Goal: Task Accomplishment & Management: Manage account settings

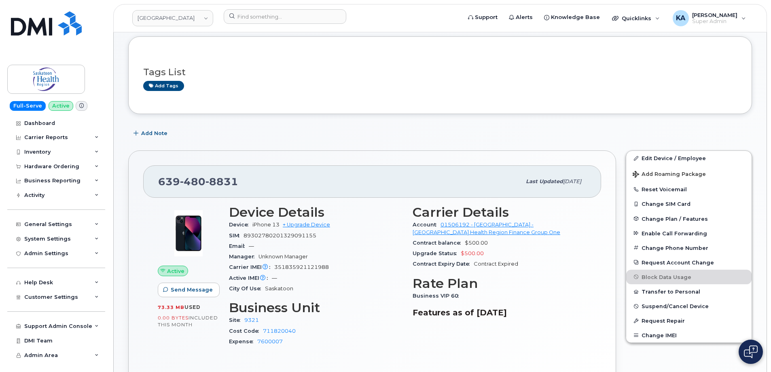
scroll to position [81, 0]
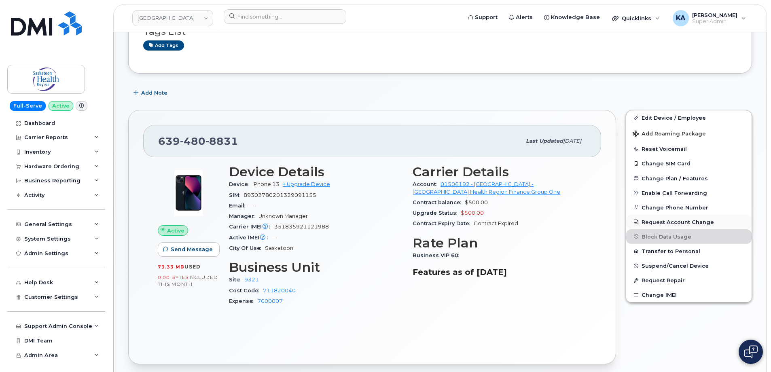
click at [657, 221] on button "Request Account Change" at bounding box center [688, 222] width 125 height 15
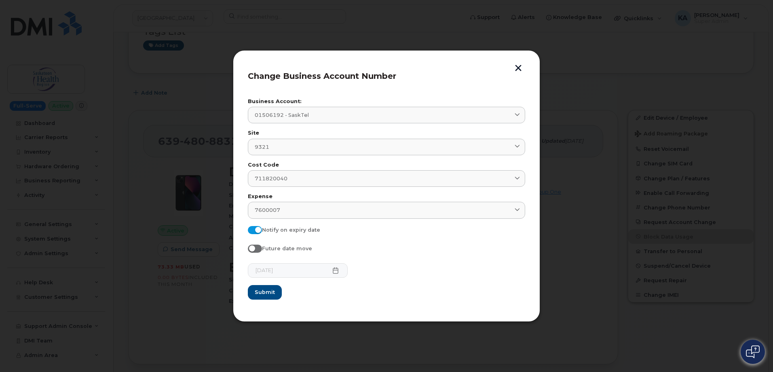
click at [519, 69] on button "button" at bounding box center [519, 69] width 12 height 8
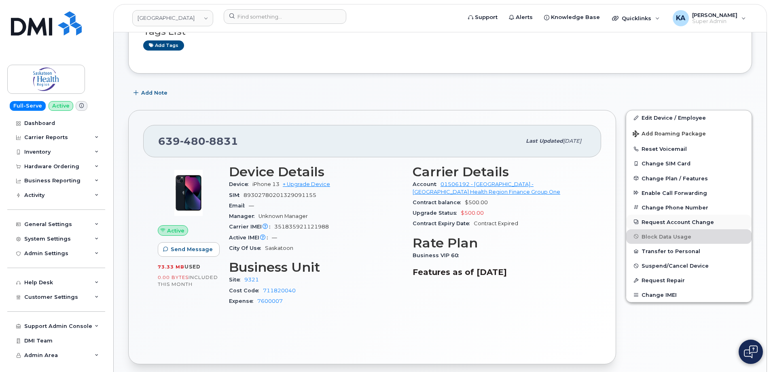
click at [663, 222] on button "Request Account Change" at bounding box center [688, 222] width 125 height 15
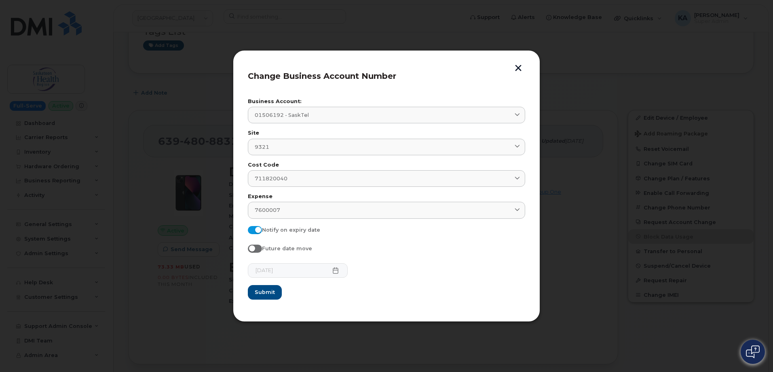
click at [518, 67] on button "button" at bounding box center [519, 69] width 12 height 8
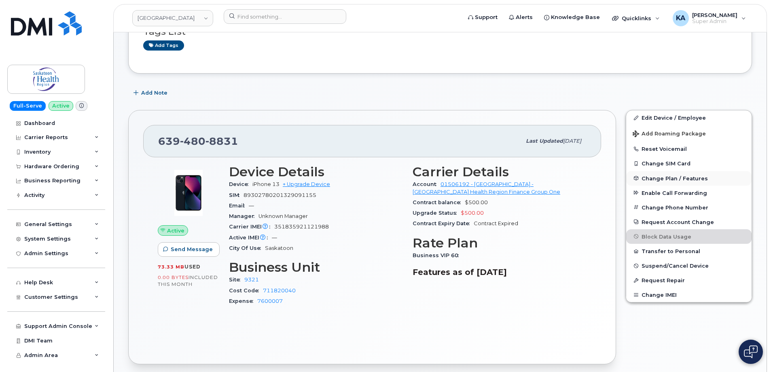
click at [650, 178] on span "Change Plan / Features" at bounding box center [675, 178] width 66 height 6
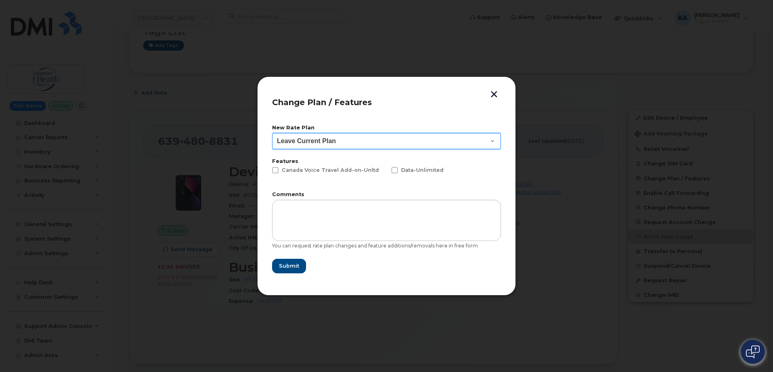
click at [491, 138] on select "Leave Current Plan Business Value Talk & Text 35" at bounding box center [386, 141] width 229 height 16
click at [493, 92] on button "button" at bounding box center [494, 95] width 12 height 8
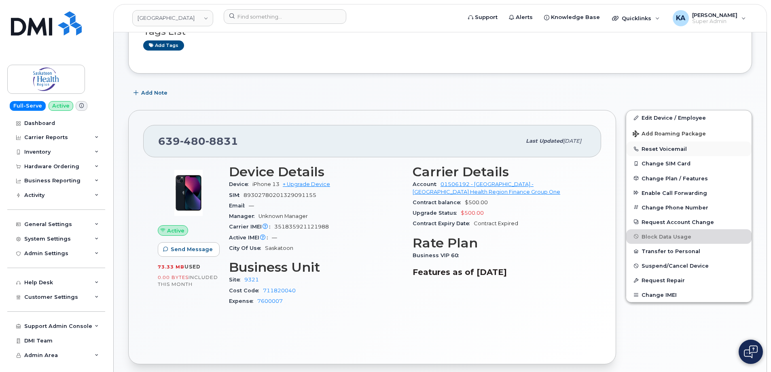
click at [657, 148] on button "Reset Voicemail" at bounding box center [688, 149] width 125 height 15
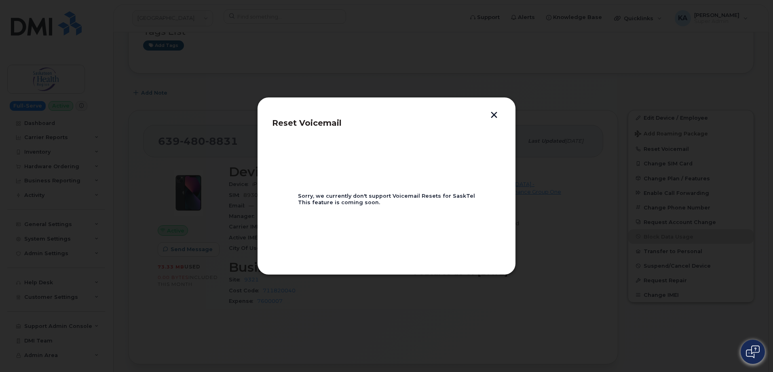
click at [494, 110] on div "Reset Voicemail Sorry, we currently don't support Voicemail Resets for SaskTel …" at bounding box center [386, 186] width 259 height 178
click at [493, 113] on button "button" at bounding box center [494, 116] width 12 height 8
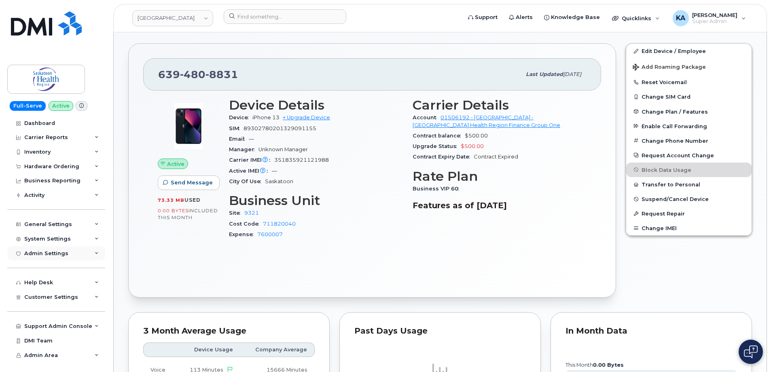
scroll to position [162, 0]
